Goal: Transaction & Acquisition: Purchase product/service

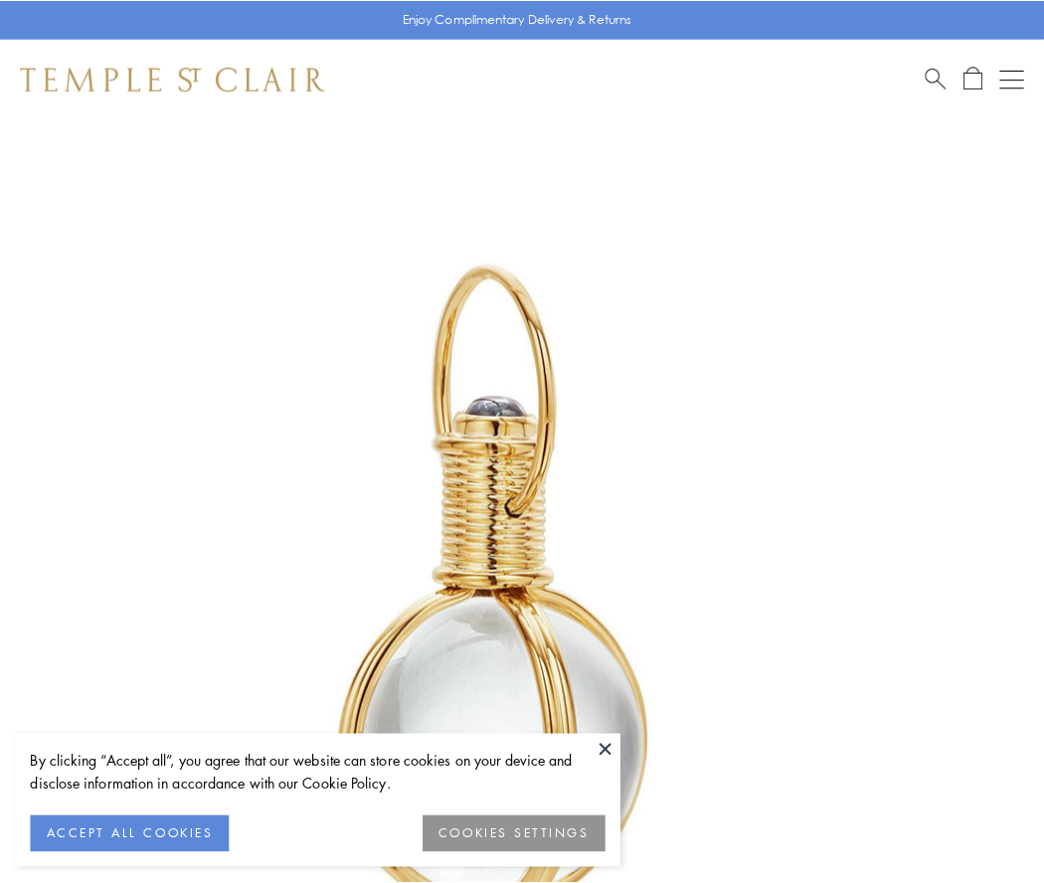
scroll to position [519, 0]
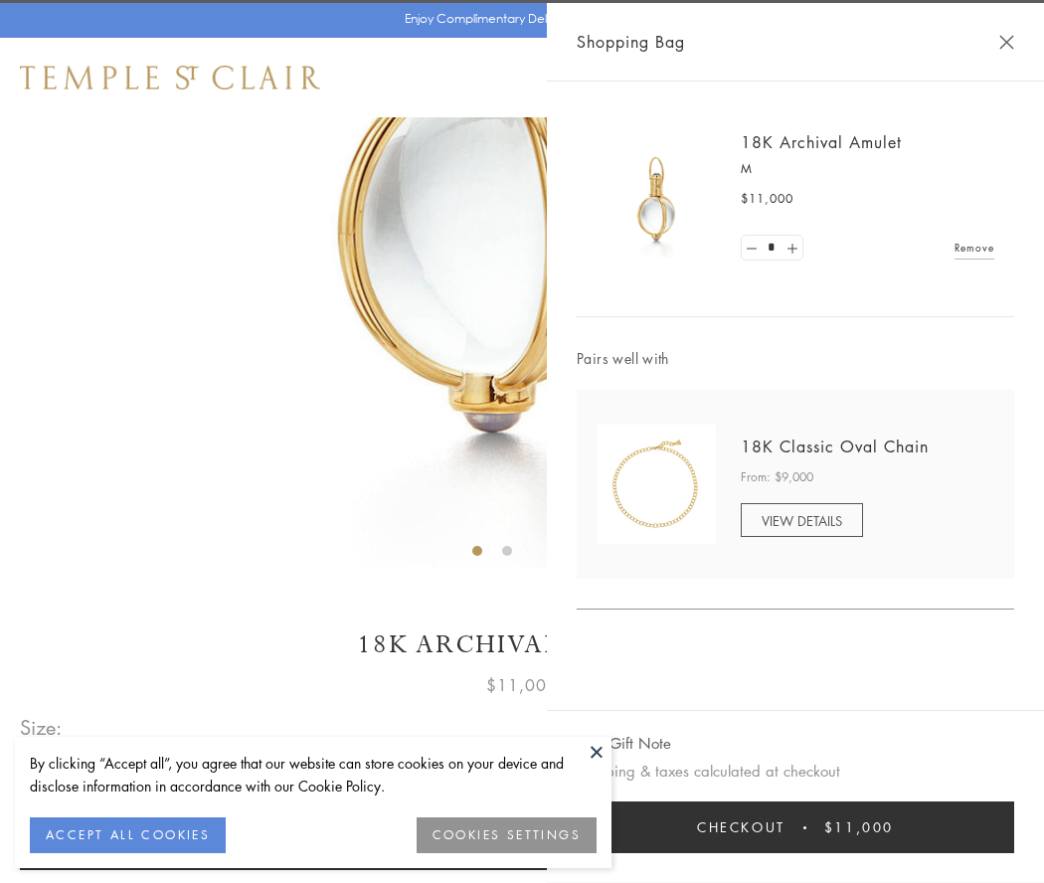
click at [796, 827] on button "Checkout $11,000" at bounding box center [796, 827] width 438 height 52
